Goal: Task Accomplishment & Management: Manage account settings

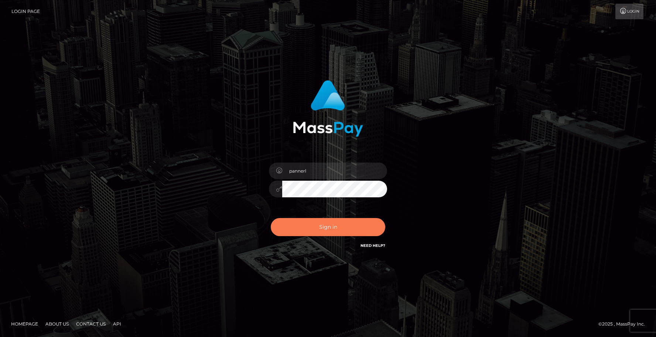
click at [343, 229] on button "Sign in" at bounding box center [328, 227] width 114 height 18
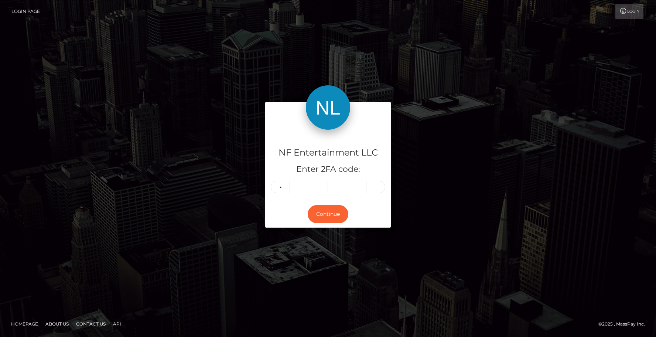
type input "2"
type input "8"
type input "4"
type input "1"
type input "0"
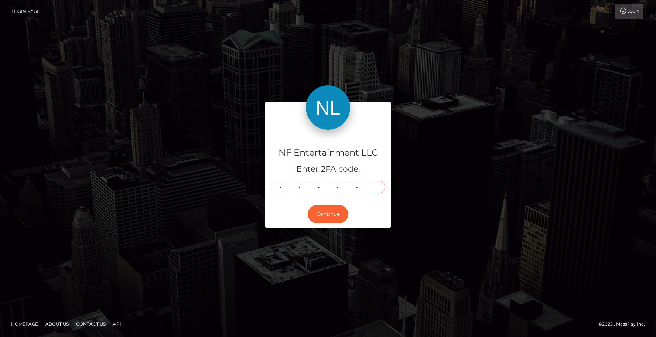
type input "0"
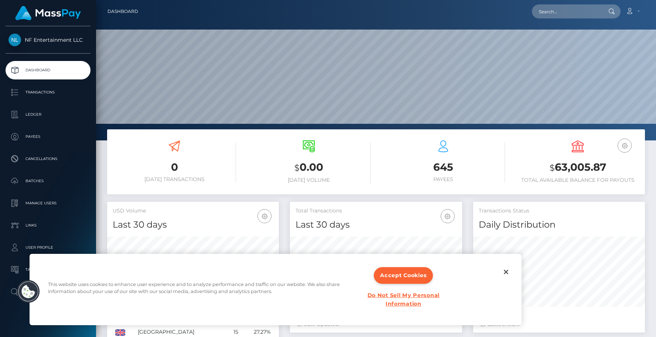
scroll to position [131, 172]
click at [411, 274] on button "Accept Cookies" at bounding box center [403, 275] width 59 height 17
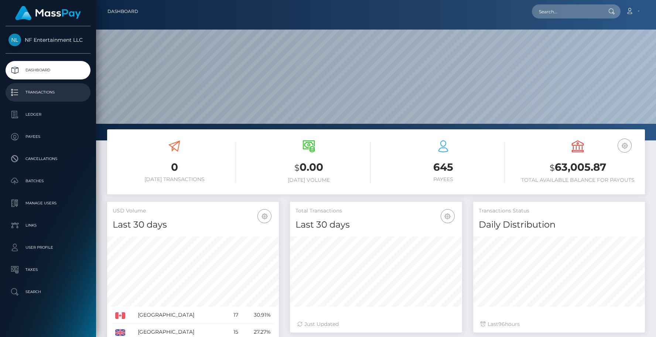
click at [43, 92] on p "Transactions" at bounding box center [47, 92] width 79 height 11
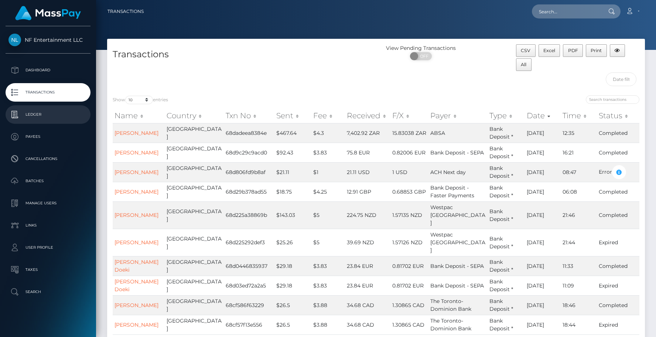
click at [41, 114] on p "Ledger" at bounding box center [47, 114] width 79 height 11
